Goal: Transaction & Acquisition: Purchase product/service

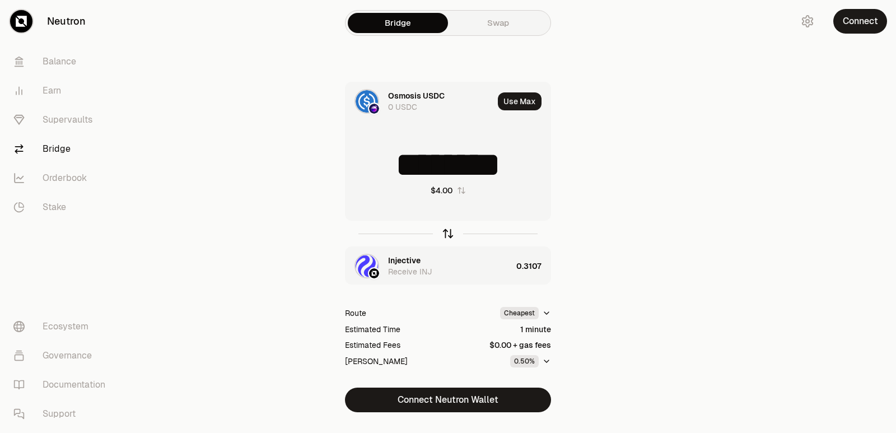
click at [448, 231] on icon "button" at bounding box center [448, 231] width 7 height 3
click at [445, 231] on icon "button" at bounding box center [448, 233] width 12 height 12
drag, startPoint x: 520, startPoint y: 161, endPoint x: 432, endPoint y: 169, distance: 88.3
click at [432, 169] on input "********" at bounding box center [448, 165] width 205 height 34
click at [448, 234] on icon "button" at bounding box center [448, 233] width 12 height 12
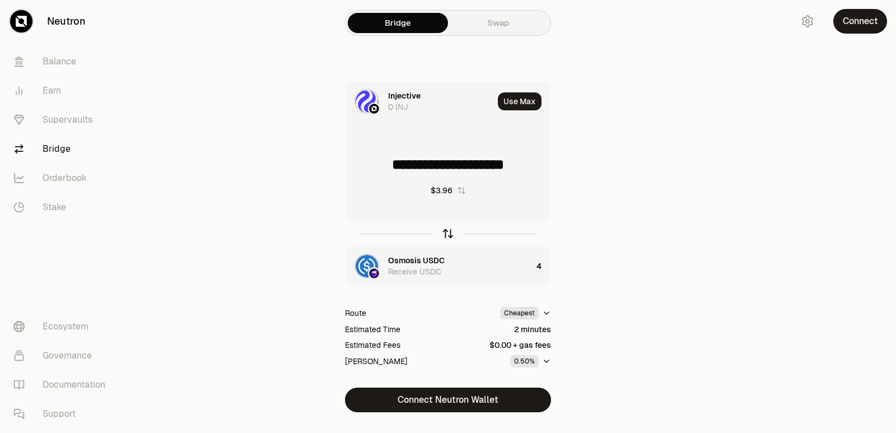
click at [448, 234] on icon "button" at bounding box center [448, 233] width 12 height 12
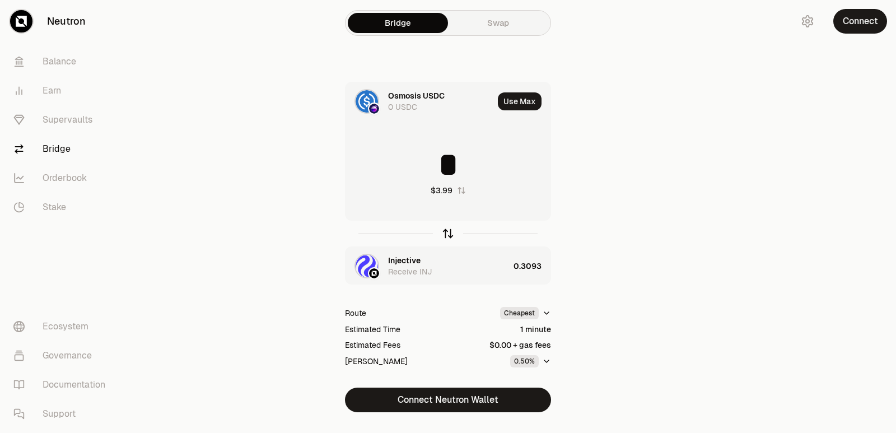
click at [448, 234] on icon "button" at bounding box center [448, 233] width 12 height 12
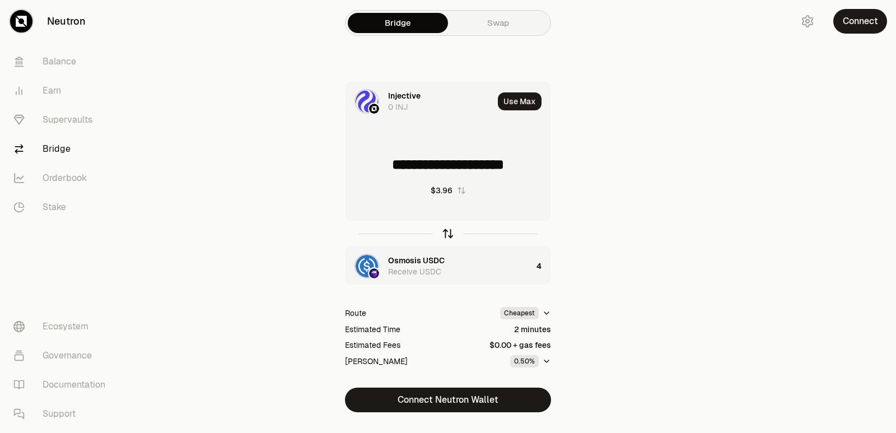
click at [446, 229] on icon "button" at bounding box center [448, 233] width 12 height 12
type input "*"
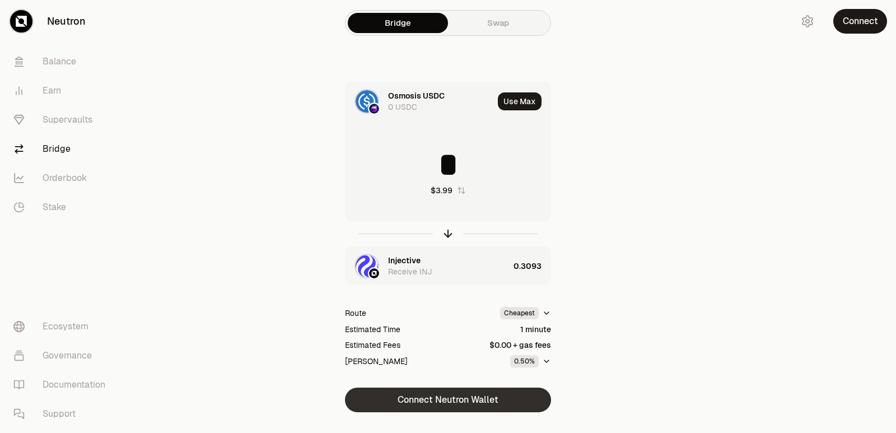
click at [456, 404] on button "Connect Neutron Wallet" at bounding box center [448, 400] width 206 height 25
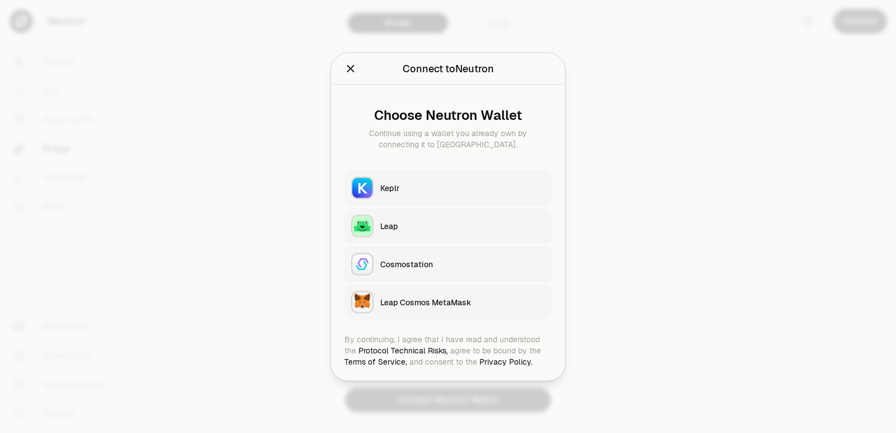
click at [438, 193] on button "Keplr" at bounding box center [447, 188] width 207 height 36
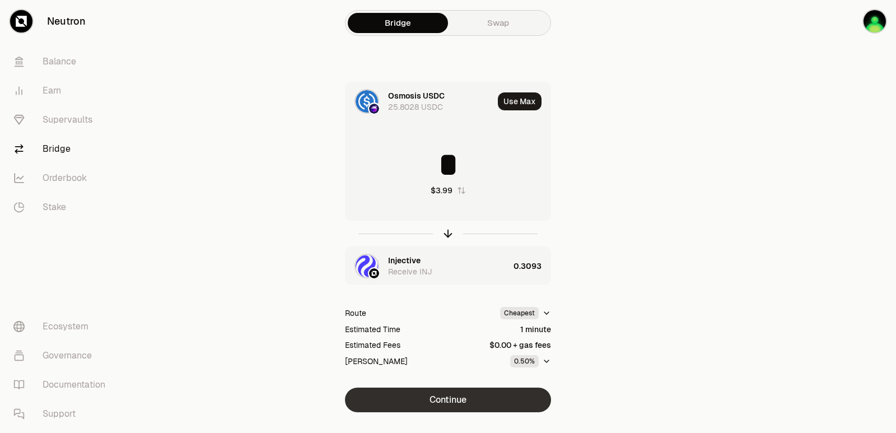
click at [479, 392] on button "Continue" at bounding box center [448, 400] width 206 height 25
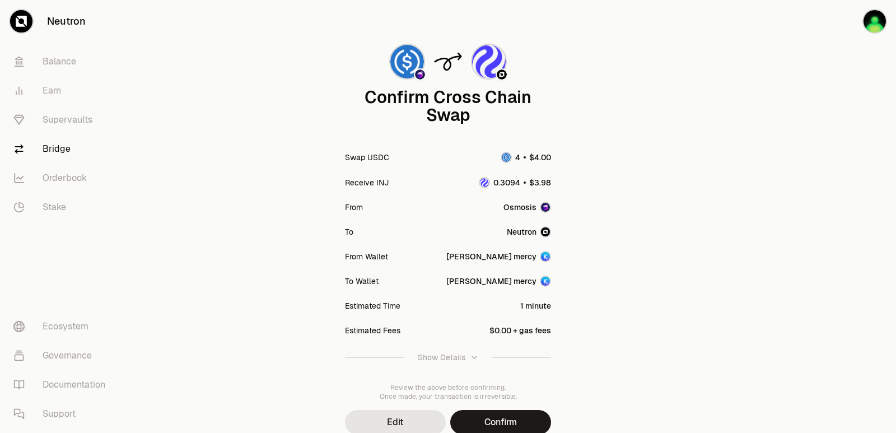
scroll to position [92, 0]
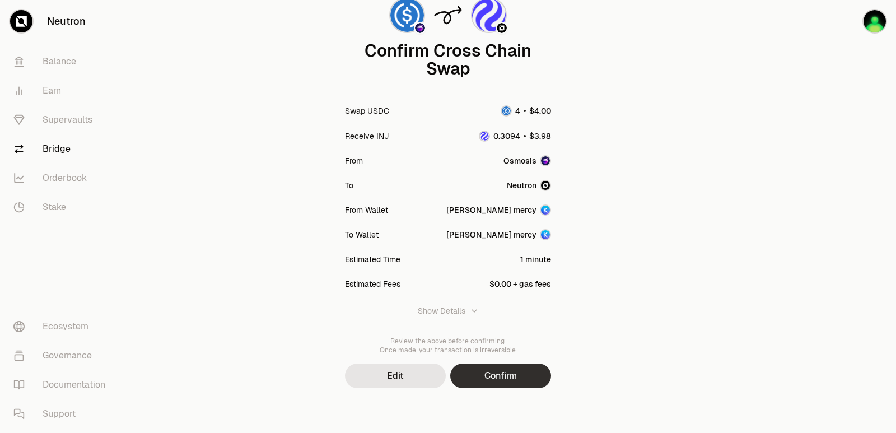
click at [500, 370] on button "Confirm" at bounding box center [500, 376] width 101 height 25
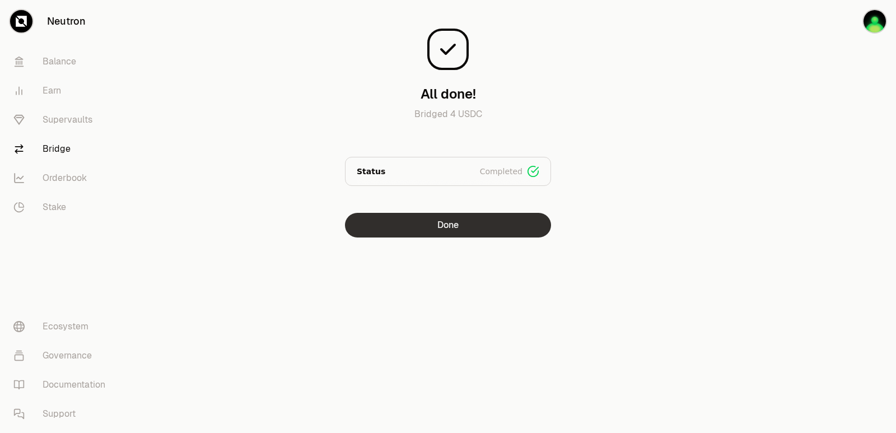
click at [445, 224] on button "Done" at bounding box center [448, 225] width 206 height 25
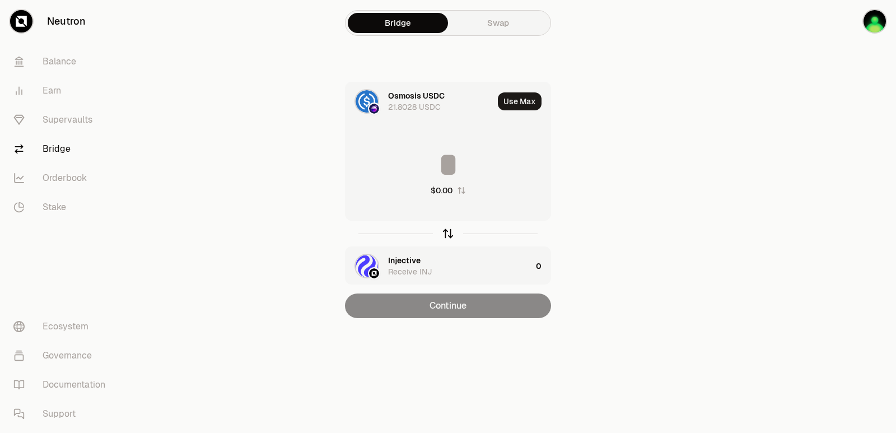
click at [445, 237] on icon "button" at bounding box center [448, 233] width 12 height 12
click at [521, 97] on button "Use Max" at bounding box center [520, 101] width 44 height 18
type input "**********"
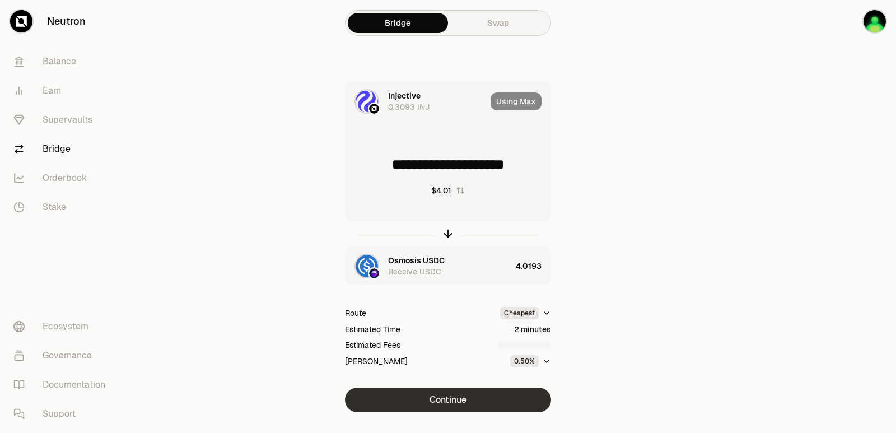
click at [464, 407] on button "Continue" at bounding box center [448, 400] width 206 height 25
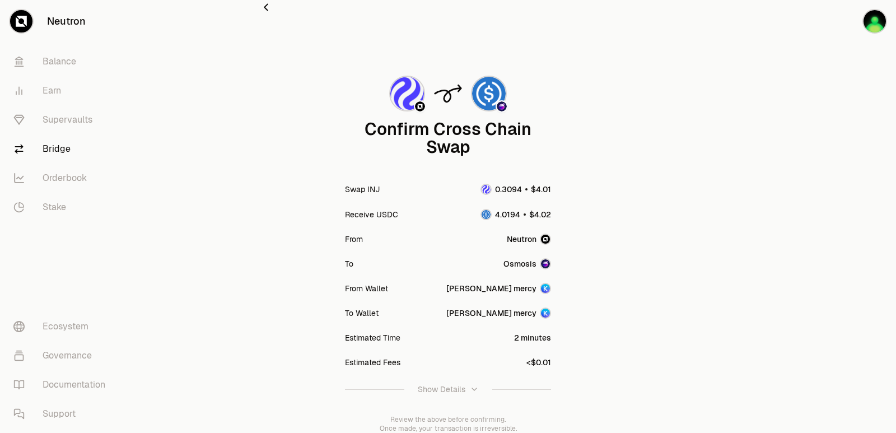
scroll to position [92, 0]
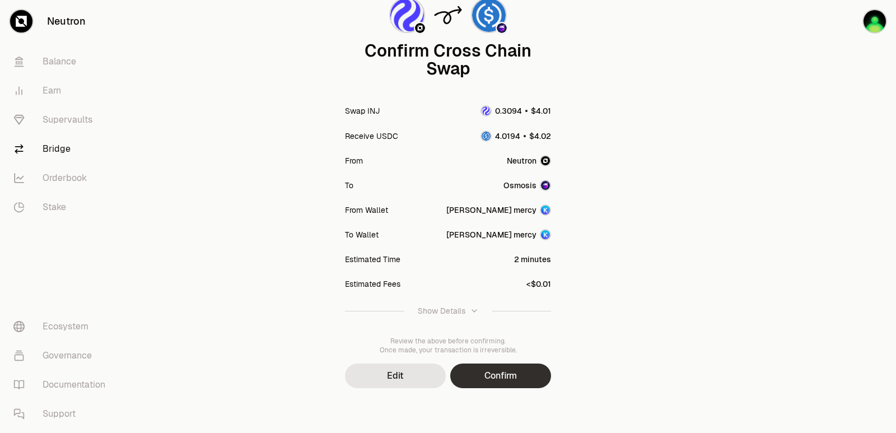
click at [508, 384] on button "Confirm" at bounding box center [500, 376] width 101 height 25
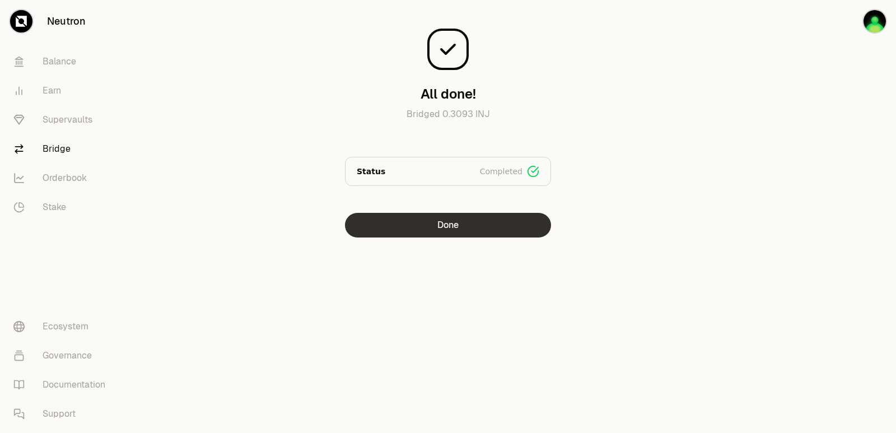
click at [476, 221] on button "Done" at bounding box center [448, 225] width 206 height 25
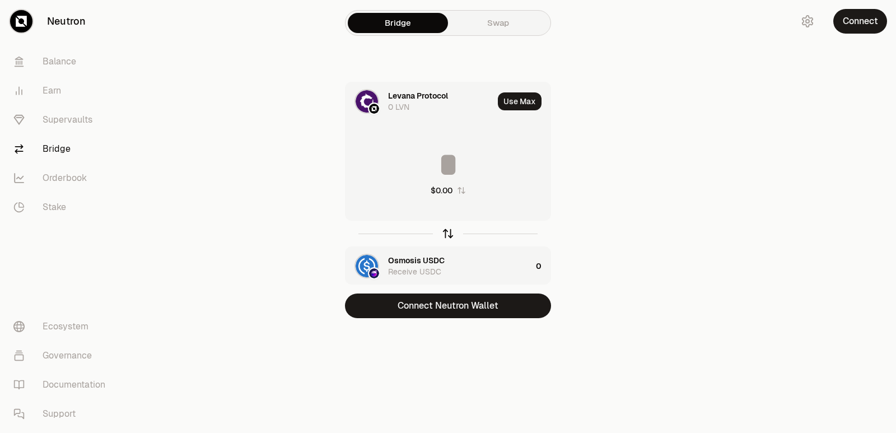
drag, startPoint x: 451, startPoint y: 234, endPoint x: 442, endPoint y: 235, distance: 9.1
click at [451, 234] on icon "button" at bounding box center [448, 233] width 12 height 12
click at [449, 166] on input at bounding box center [448, 165] width 205 height 34
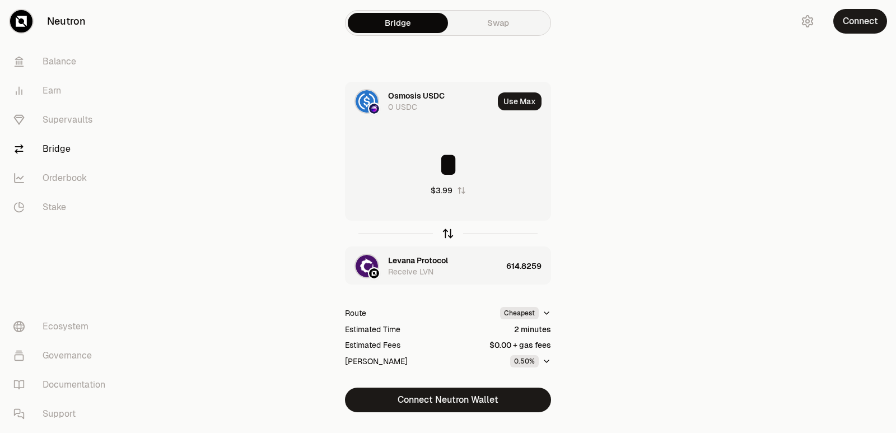
click at [449, 234] on icon "button" at bounding box center [448, 233] width 12 height 12
type input "*"
click at [421, 259] on div "Levana Protocol" at bounding box center [418, 260] width 60 height 11
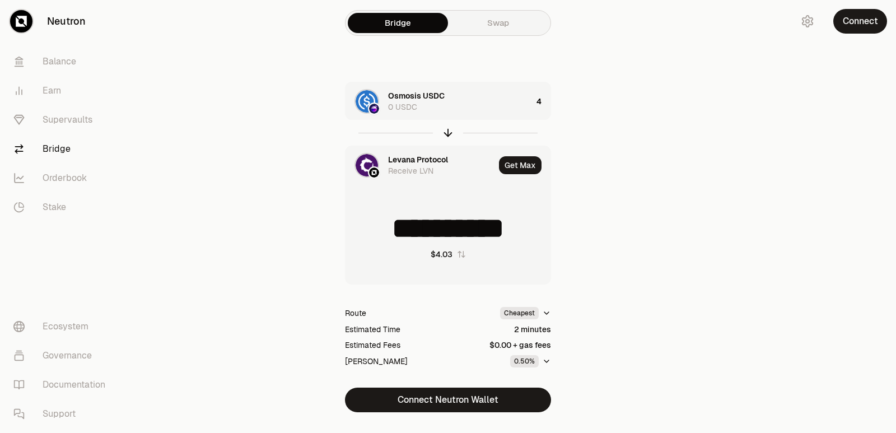
click at [400, 153] on div "Levana Protocol Receive LVN" at bounding box center [420, 165] width 149 height 38
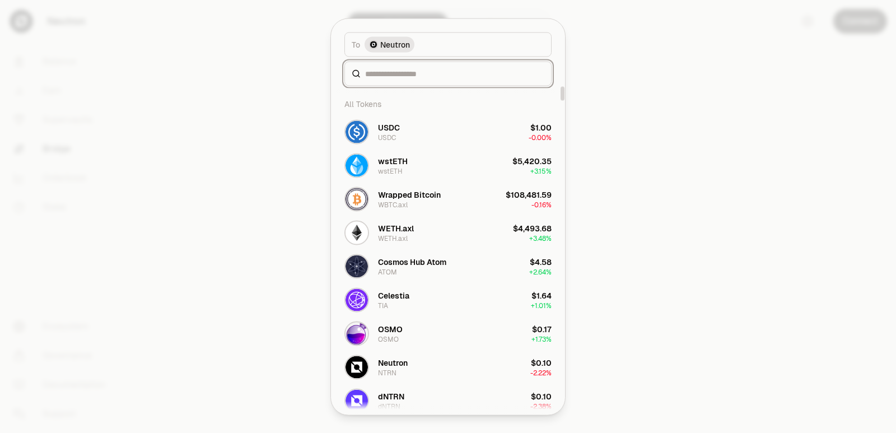
click at [400, 77] on input at bounding box center [454, 73] width 179 height 11
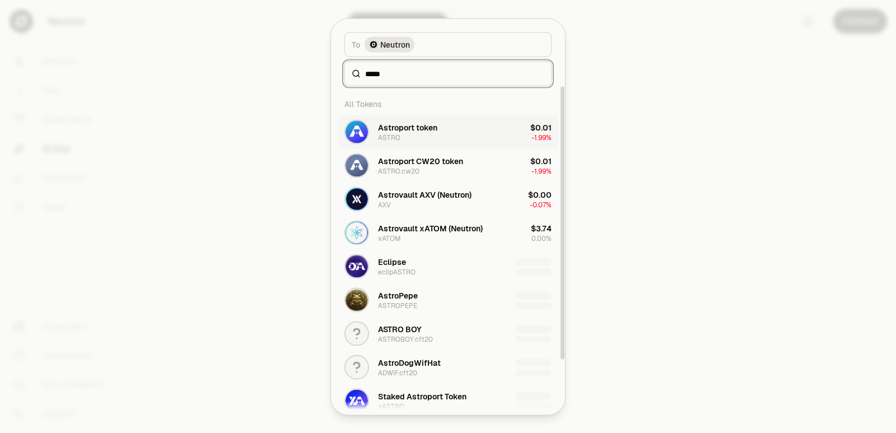
type input "*****"
click at [409, 138] on div "Astroport token ASTRO" at bounding box center [407, 132] width 59 height 20
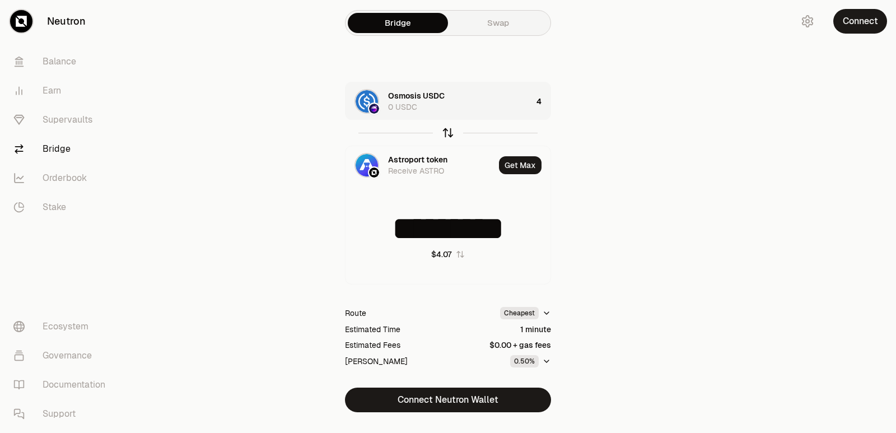
click at [446, 136] on icon "button" at bounding box center [448, 133] width 12 height 12
click at [446, 128] on icon "button" at bounding box center [448, 133] width 12 height 12
click at [447, 132] on icon "button" at bounding box center [448, 133] width 12 height 12
click at [446, 133] on icon "button" at bounding box center [448, 133] width 12 height 12
click at [445, 134] on icon "button" at bounding box center [448, 133] width 12 height 12
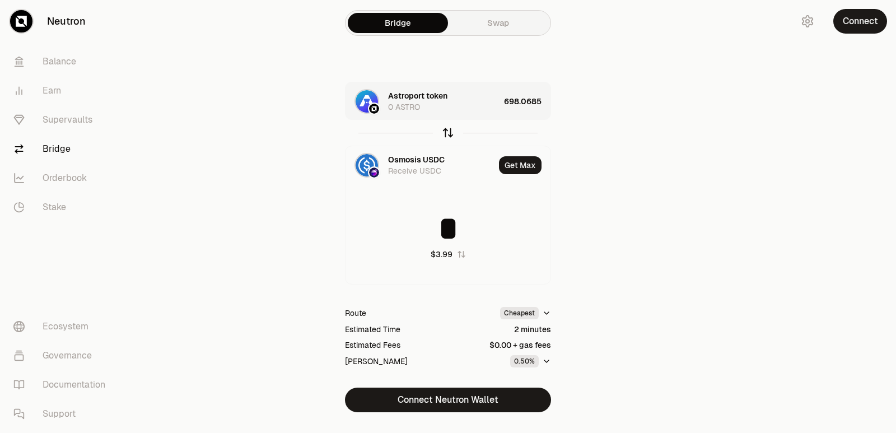
click at [445, 134] on icon "button" at bounding box center [448, 133] width 12 height 12
type input "**********"
click at [505, 98] on div "Osmosis USDC 0 USDC" at bounding box center [460, 101] width 144 height 22
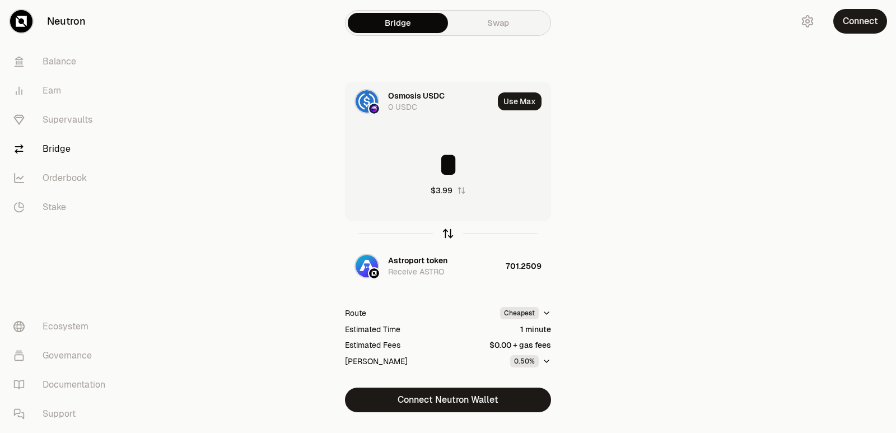
click at [446, 234] on icon "button" at bounding box center [448, 233] width 12 height 12
drag, startPoint x: 535, startPoint y: 163, endPoint x: 349, endPoint y: 169, distance: 186.0
click at [349, 169] on input "**********" at bounding box center [448, 165] width 205 height 34
type input "***"
click at [447, 234] on icon "button" at bounding box center [448, 233] width 12 height 12
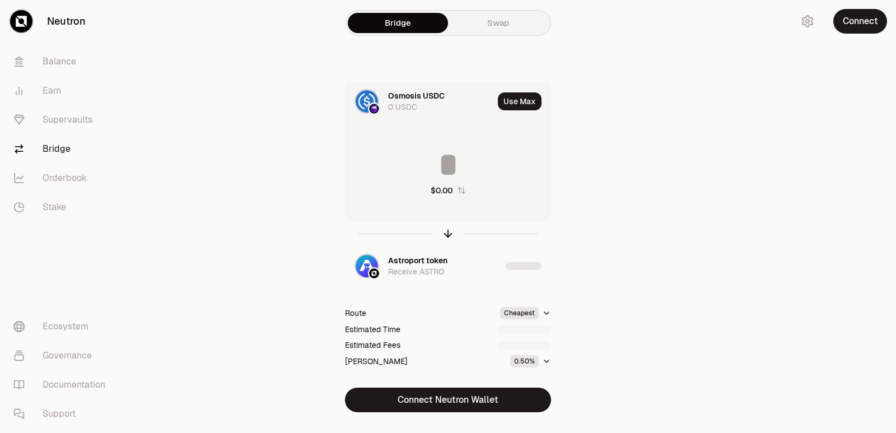
click at [434, 173] on input at bounding box center [448, 165] width 205 height 34
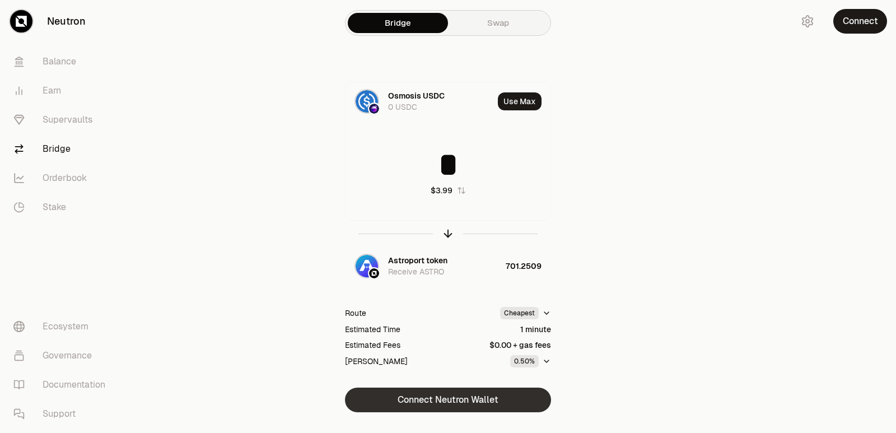
type input "*"
click at [445, 407] on button "Connect Neutron Wallet" at bounding box center [448, 400] width 206 height 25
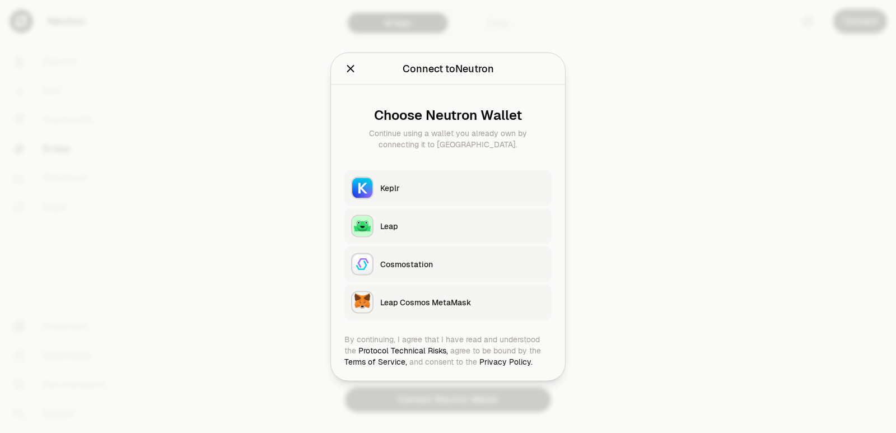
click at [440, 185] on div "Keplr" at bounding box center [462, 187] width 165 height 11
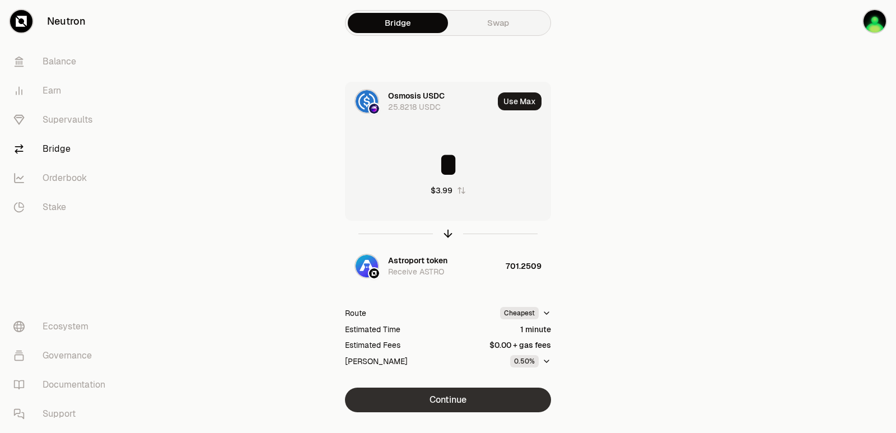
click at [479, 391] on button "Continue" at bounding box center [448, 400] width 206 height 25
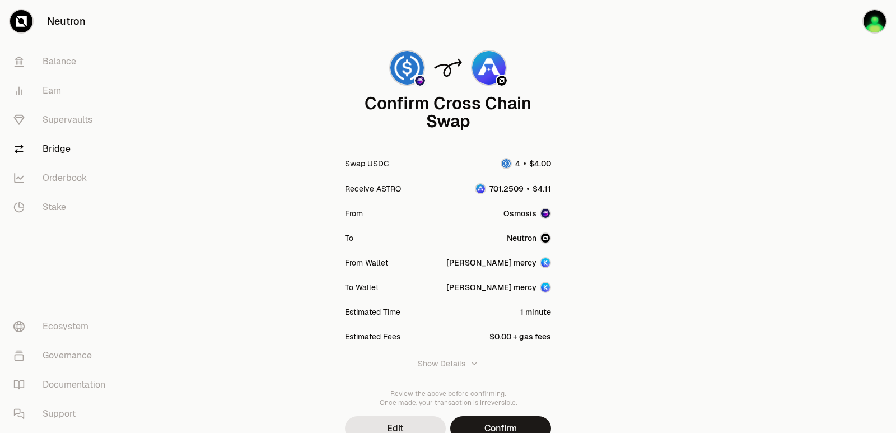
scroll to position [92, 0]
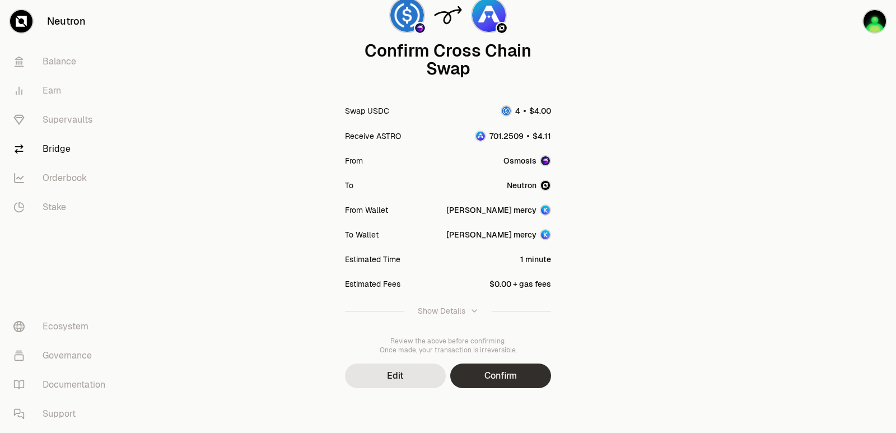
click at [492, 378] on button "Confirm" at bounding box center [500, 376] width 101 height 25
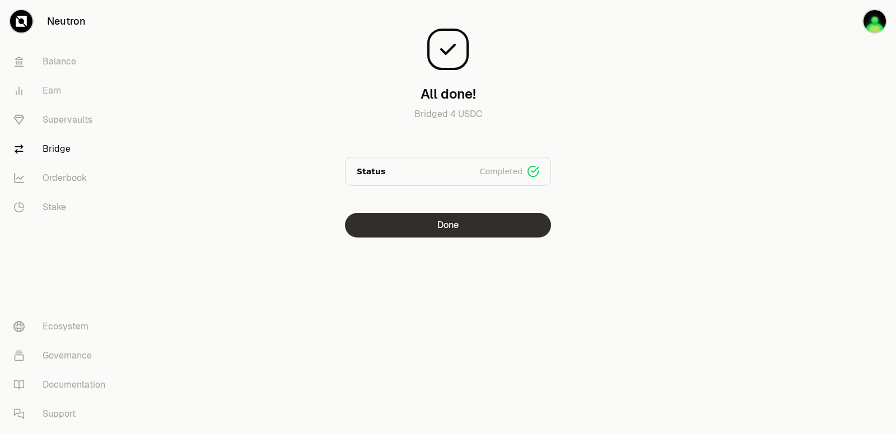
click at [440, 229] on button "Done" at bounding box center [448, 225] width 206 height 25
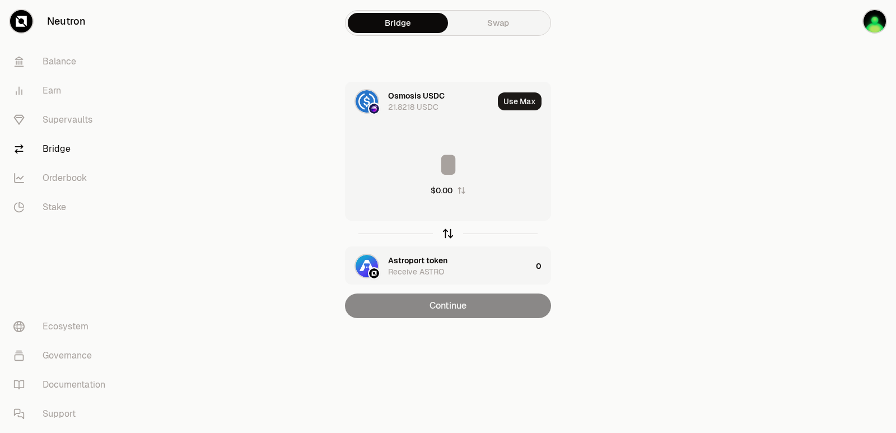
click at [447, 235] on icon "button" at bounding box center [448, 233] width 12 height 12
click at [521, 104] on button "Use Max" at bounding box center [520, 101] width 44 height 18
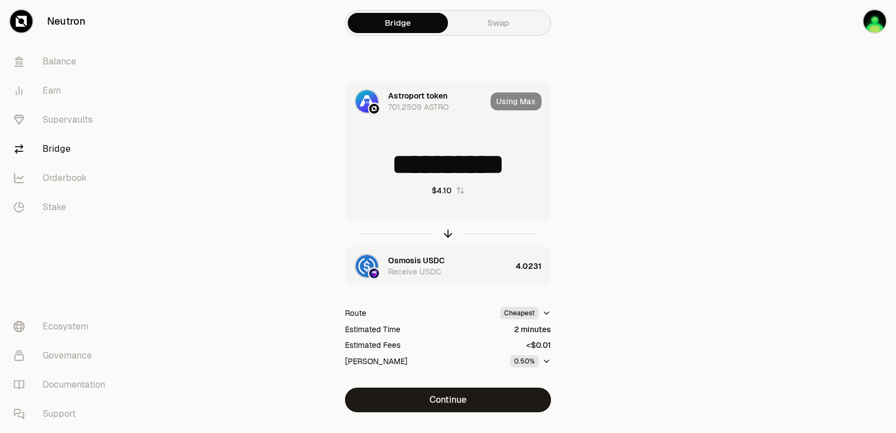
type input "*"
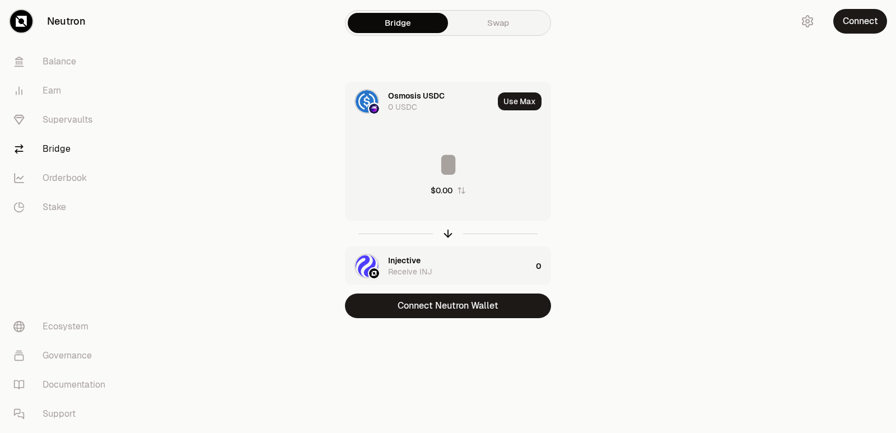
click at [450, 169] on input at bounding box center [448, 165] width 205 height 34
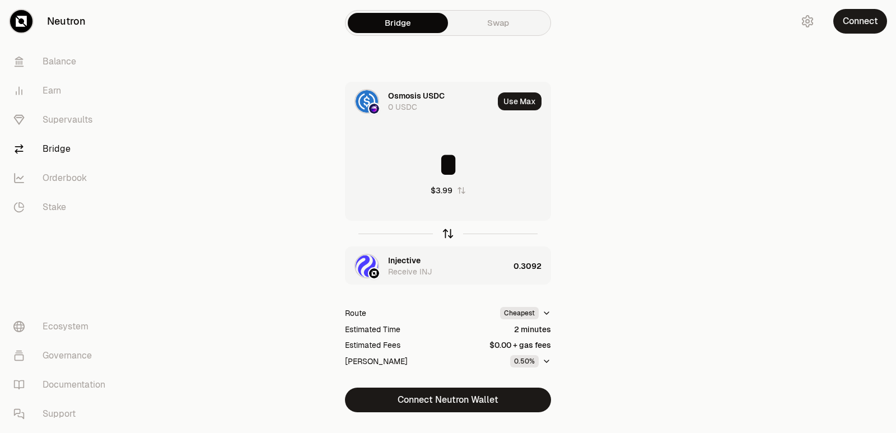
click at [448, 233] on icon "button" at bounding box center [448, 233] width 12 height 12
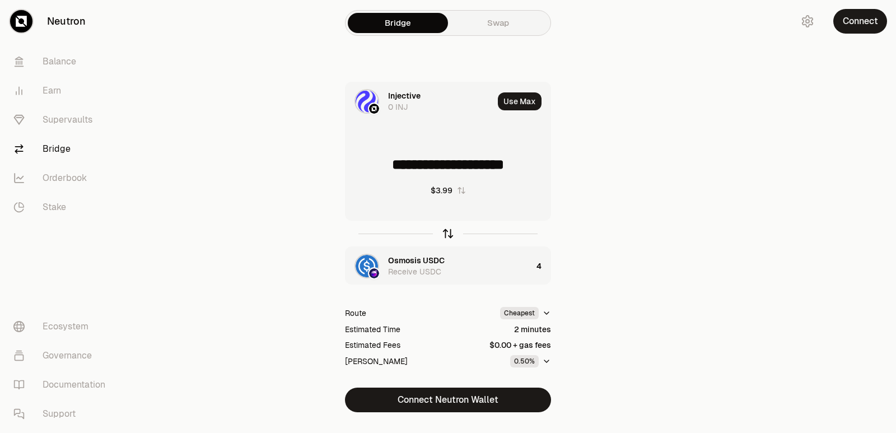
type input "**********"
